Goal: Find contact information: Find contact information

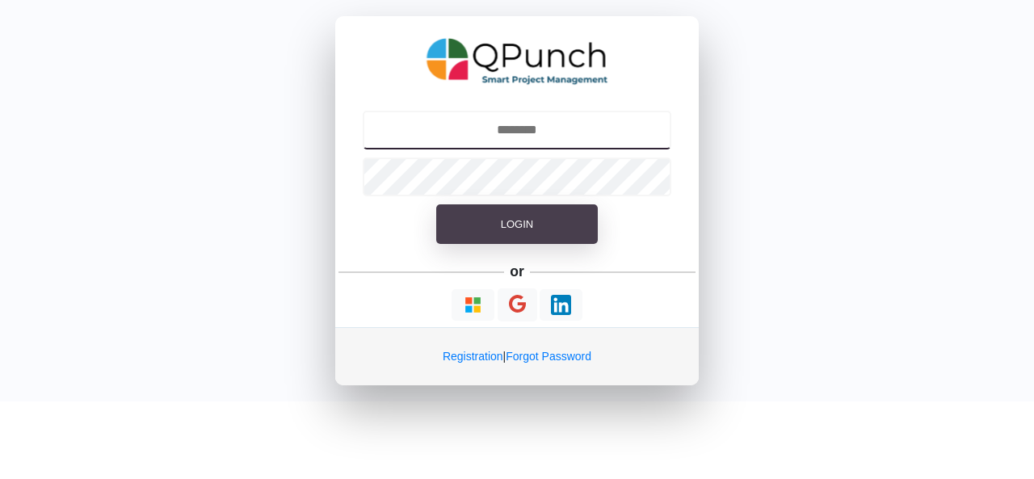
type input "**********"
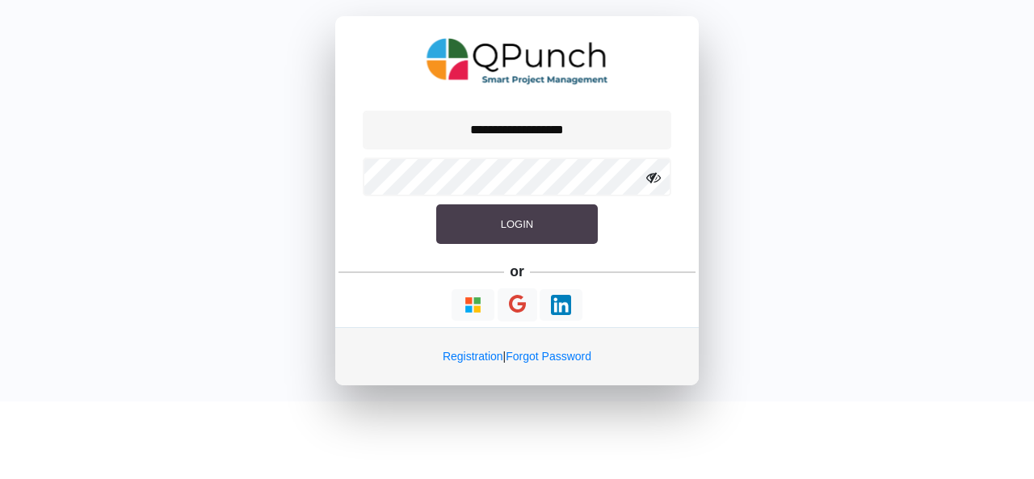
click at [562, 218] on button "Login" at bounding box center [517, 224] width 162 height 40
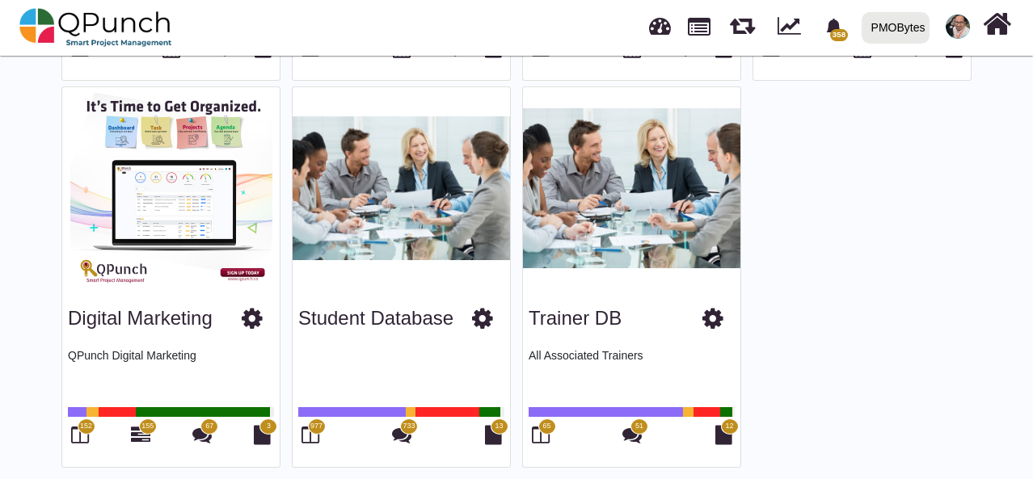
scroll to position [866, 0]
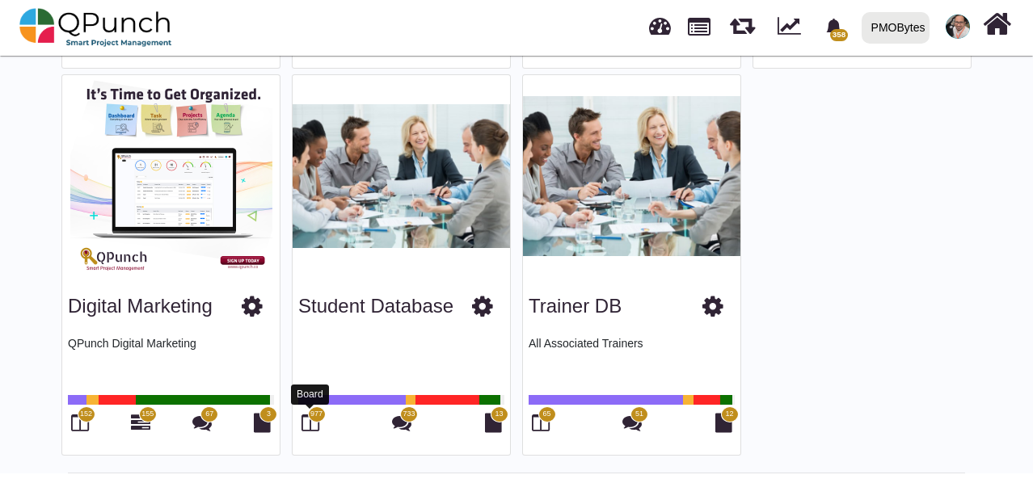
click at [314, 420] on icon at bounding box center [310, 422] width 18 height 19
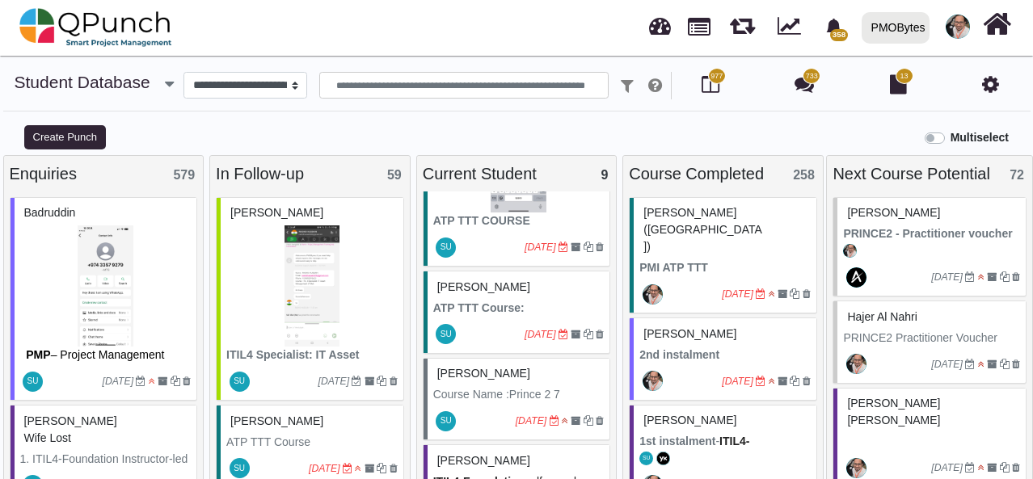
scroll to position [646, 0]
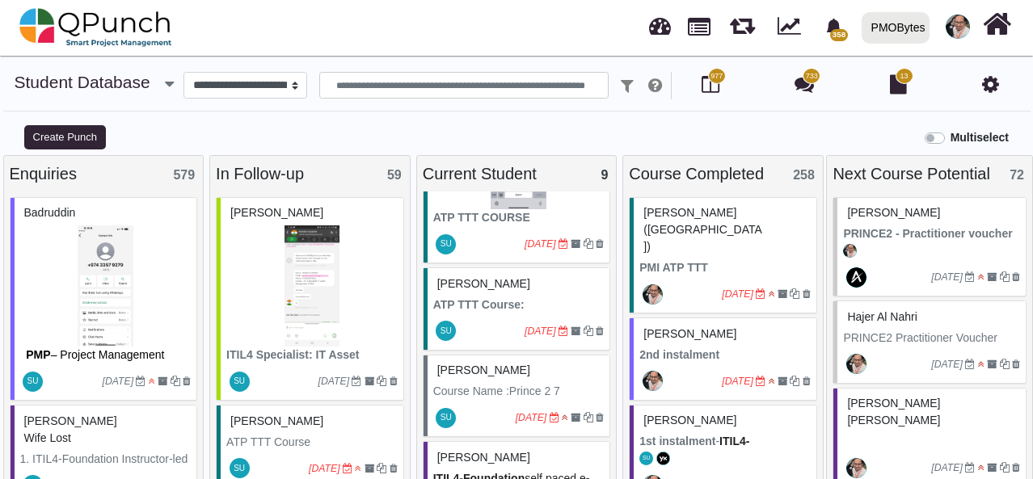
click at [556, 292] on div "[PERSON_NAME]" at bounding box center [518, 284] width 171 height 25
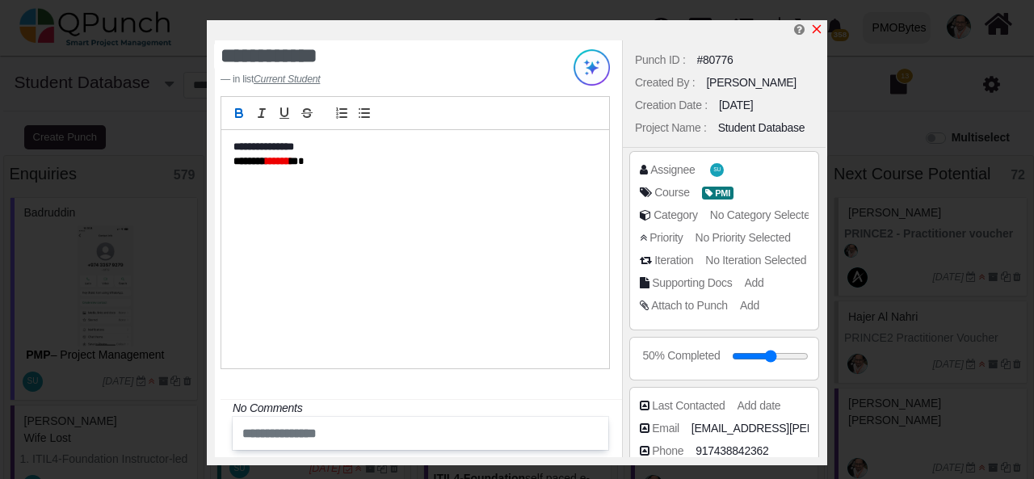
click at [820, 32] on icon "x" at bounding box center [816, 29] width 13 height 13
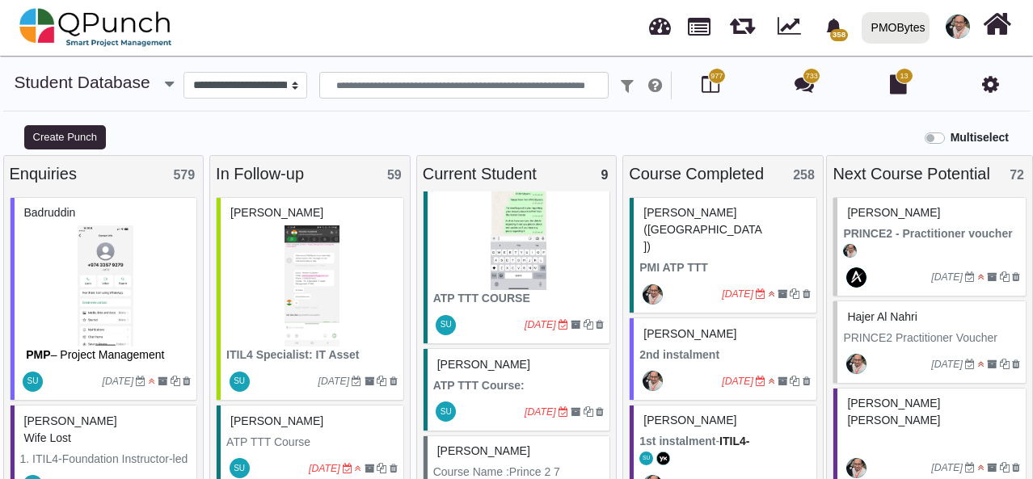
scroll to position [485, 0]
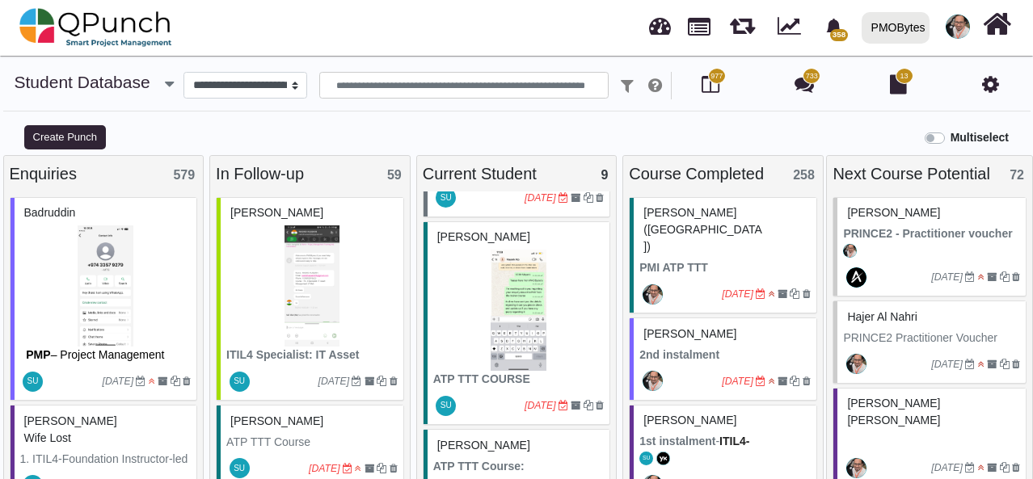
click at [512, 307] on img at bounding box center [518, 310] width 171 height 121
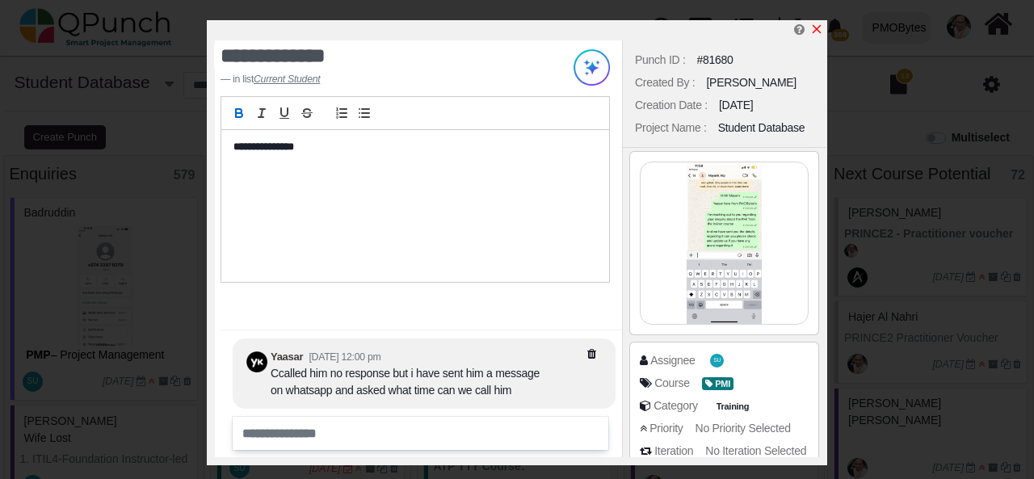
click at [819, 30] on icon "x" at bounding box center [816, 29] width 13 height 13
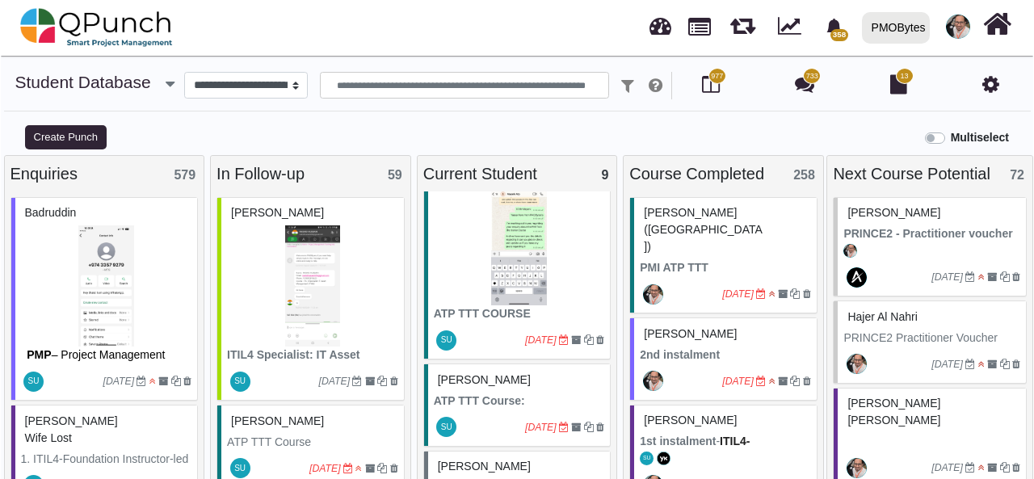
scroll to position [646, 0]
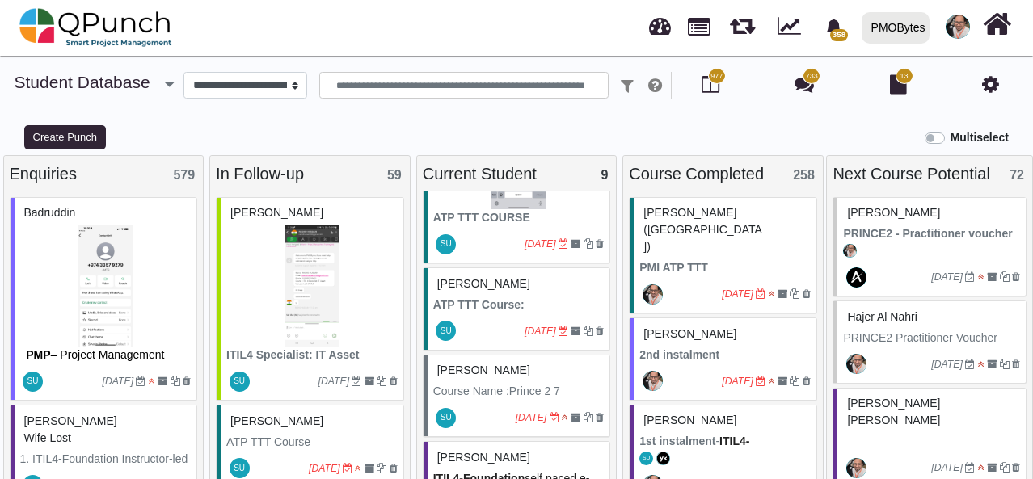
click at [541, 305] on p "ATP TTT Course:" at bounding box center [518, 305] width 171 height 17
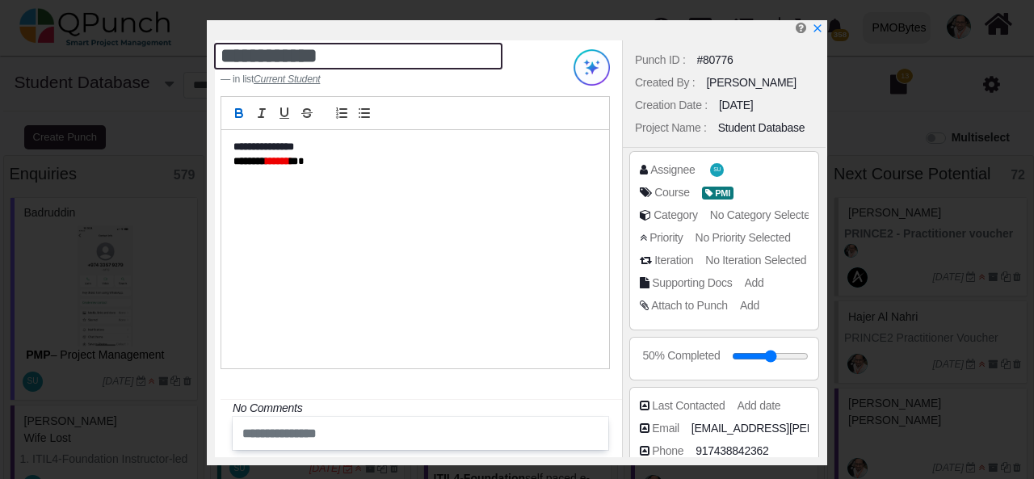
drag, startPoint x: 362, startPoint y: 60, endPoint x: 199, endPoint y: 64, distance: 163.3
click at [199, 64] on div "**********" at bounding box center [517, 239] width 1034 height 479
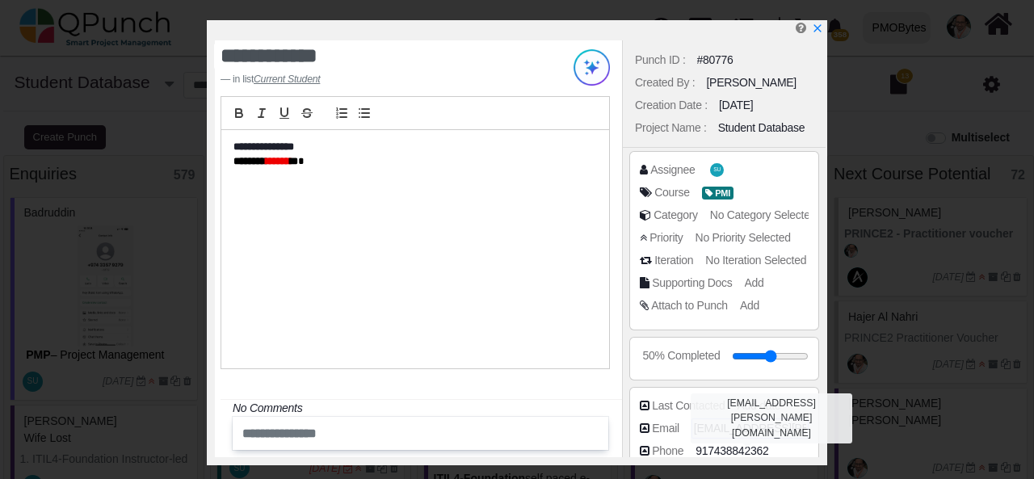
click at [785, 424] on span "[EMAIL_ADDRESS][PERSON_NAME][DOMAIN_NAME]" at bounding box center [832, 428] width 276 height 17
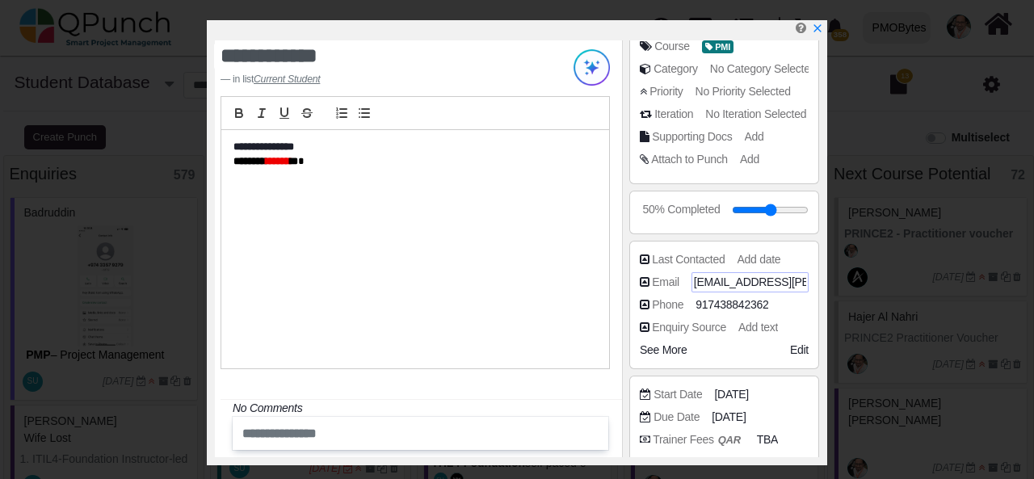
scroll to position [162, 0]
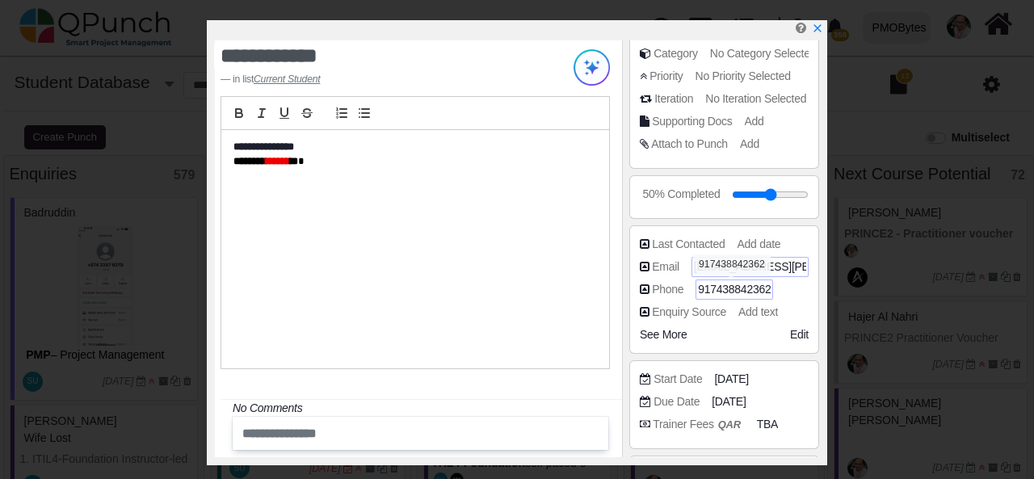
click at [724, 288] on span "917438842362" at bounding box center [734, 289] width 73 height 17
